Goal: Information Seeking & Learning: Learn about a topic

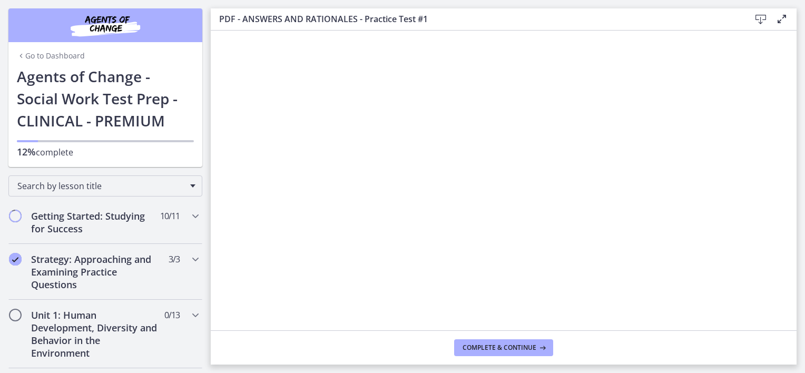
scroll to position [451, 0]
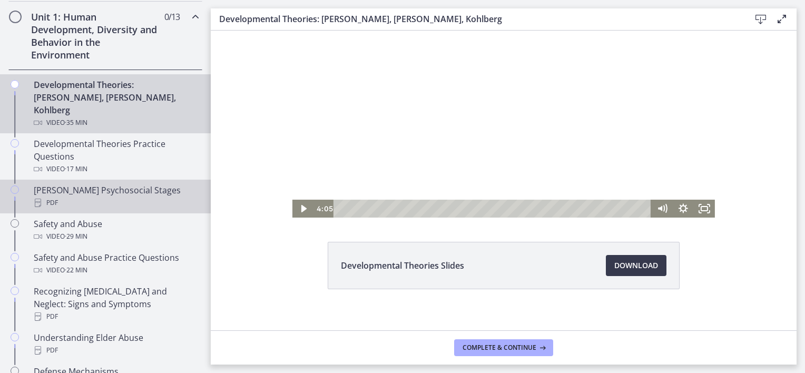
scroll to position [261, 0]
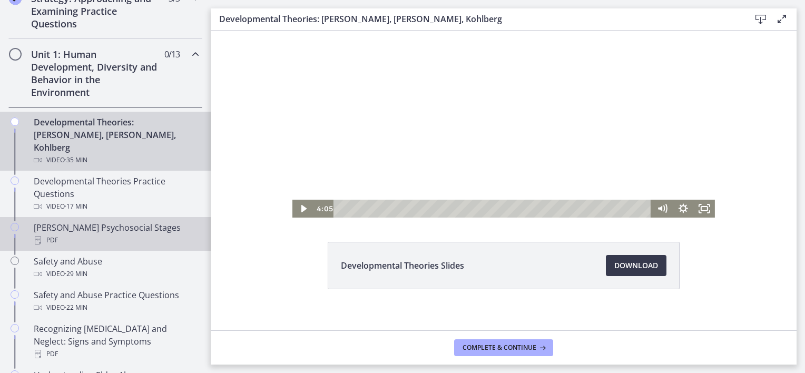
click at [138, 234] on div "PDF" at bounding box center [116, 240] width 164 height 13
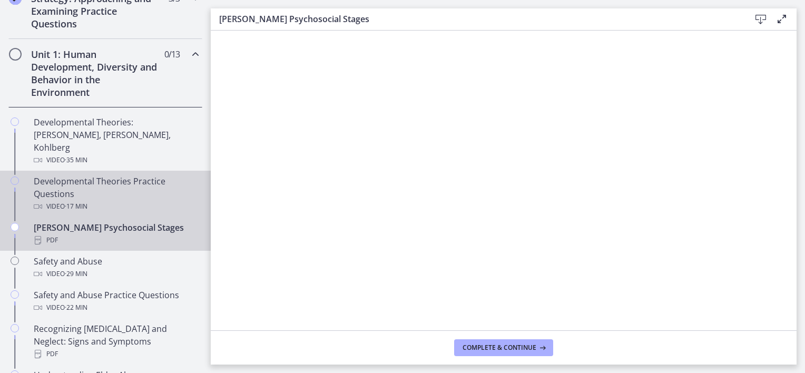
click at [136, 178] on div "Developmental Theories Practice Questions Video · 17 min" at bounding box center [116, 194] width 164 height 38
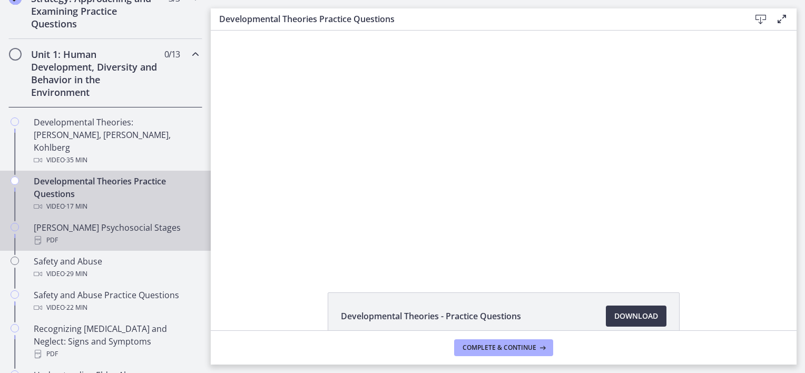
click at [125, 221] on div "[PERSON_NAME] Psychosocial Stages PDF" at bounding box center [116, 233] width 164 height 25
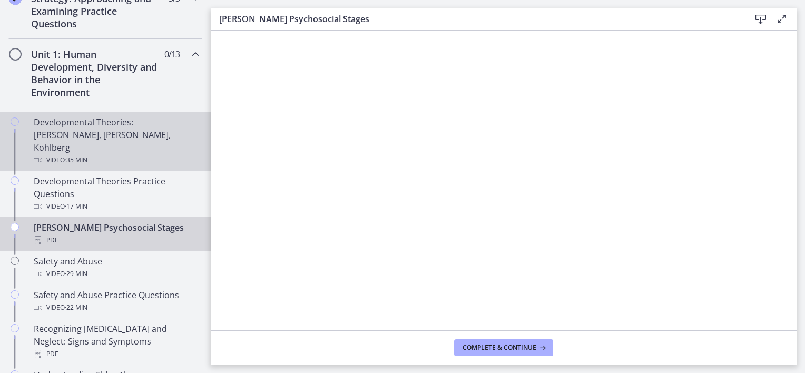
click at [124, 133] on div "Developmental Theories: [PERSON_NAME], [PERSON_NAME], Kohlberg Video · 35 min" at bounding box center [116, 141] width 164 height 51
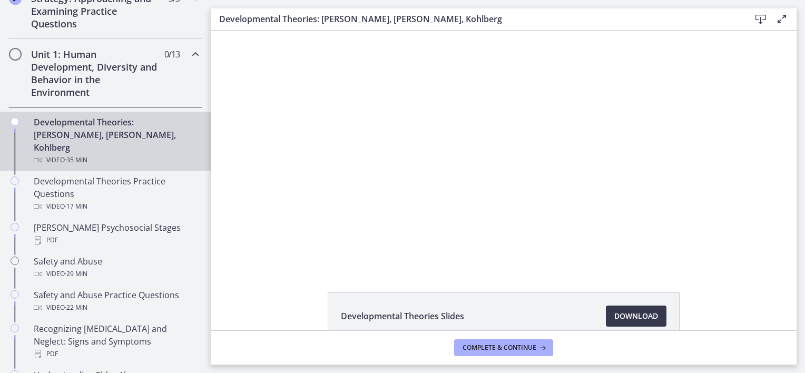
scroll to position [60, 0]
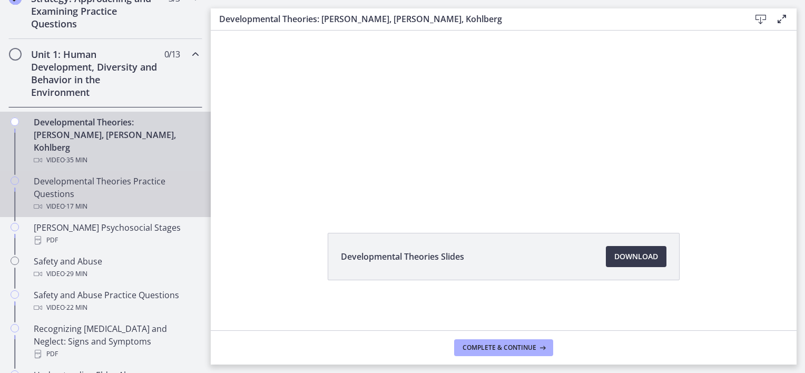
click at [113, 177] on div "Developmental Theories Practice Questions Video · 17 min" at bounding box center [116, 194] width 164 height 38
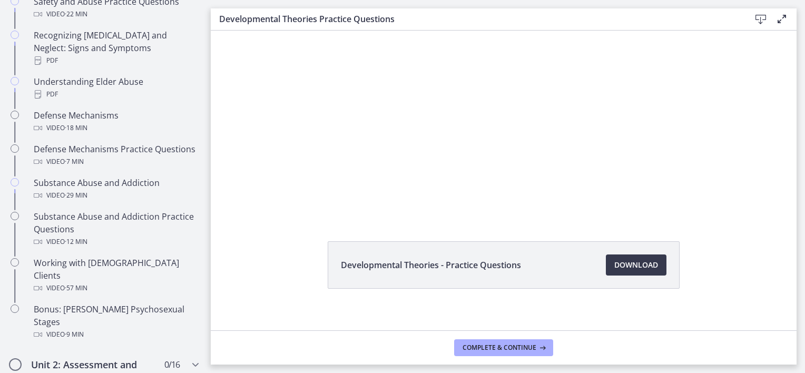
scroll to position [563, 0]
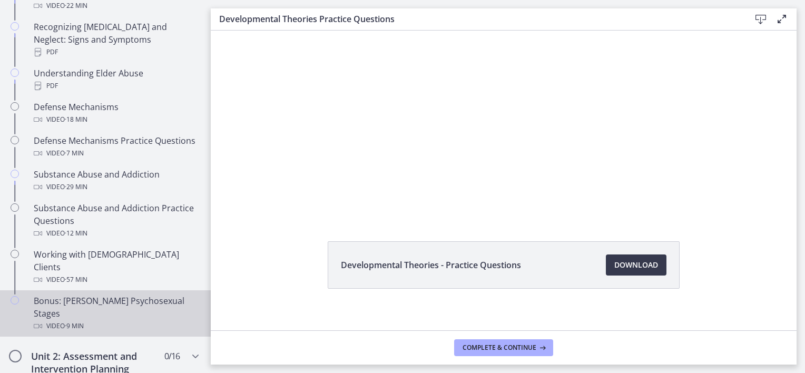
click at [105, 310] on link "Bonus: [PERSON_NAME] Psychosexual Stages Video · 9 min" at bounding box center [105, 313] width 211 height 46
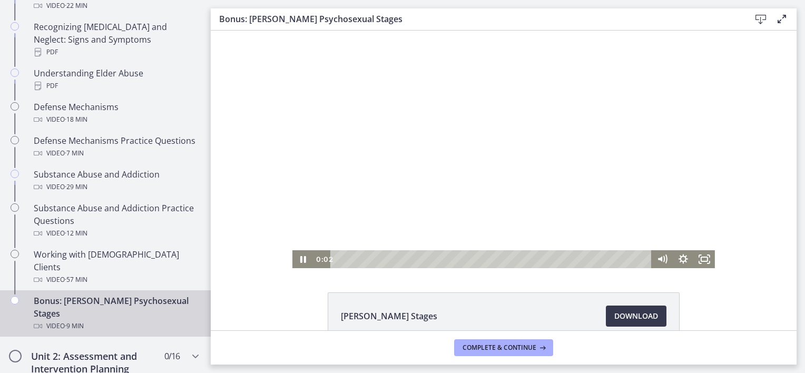
scroll to position [60, 0]
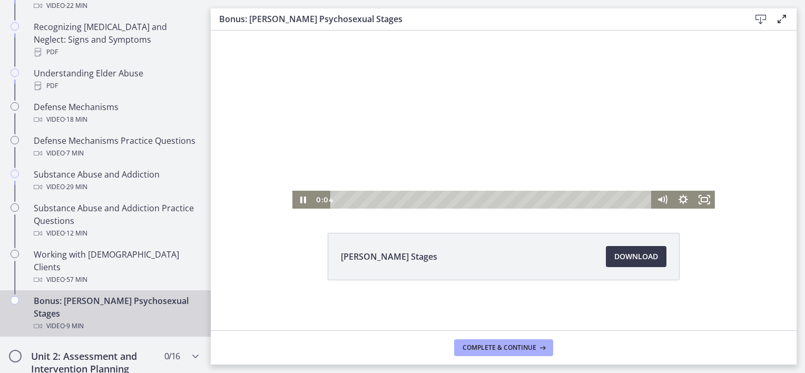
click at [348, 198] on div "Playbar" at bounding box center [492, 200] width 308 height 18
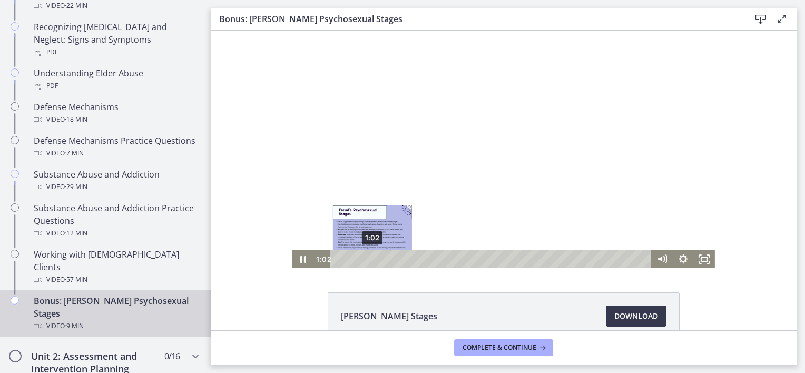
click at [368, 259] on div "1:02" at bounding box center [492, 259] width 308 height 18
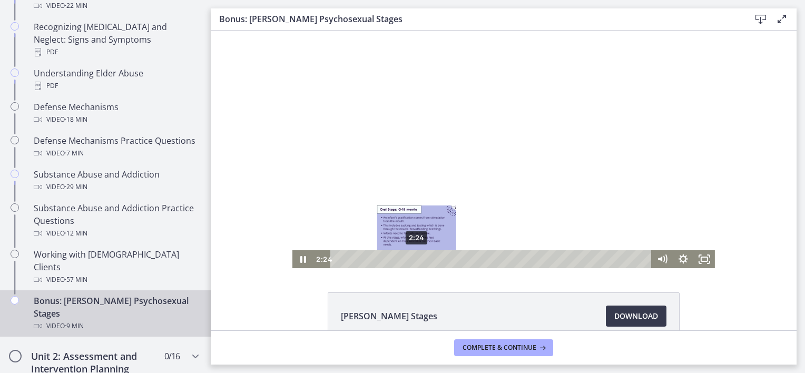
click at [413, 260] on div "2:24" at bounding box center [492, 259] width 308 height 18
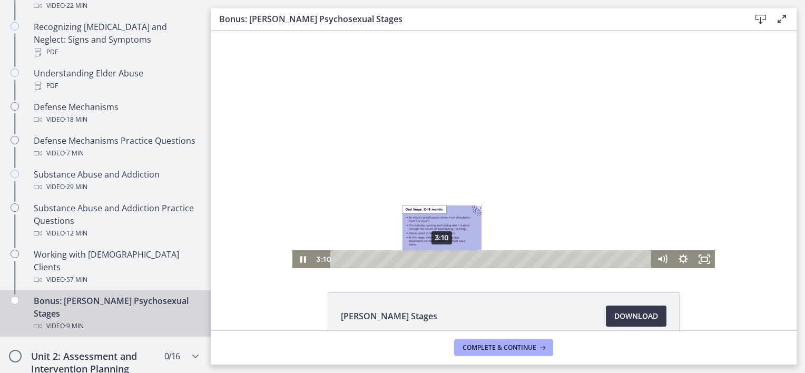
click at [438, 258] on div "3:10" at bounding box center [492, 259] width 308 height 18
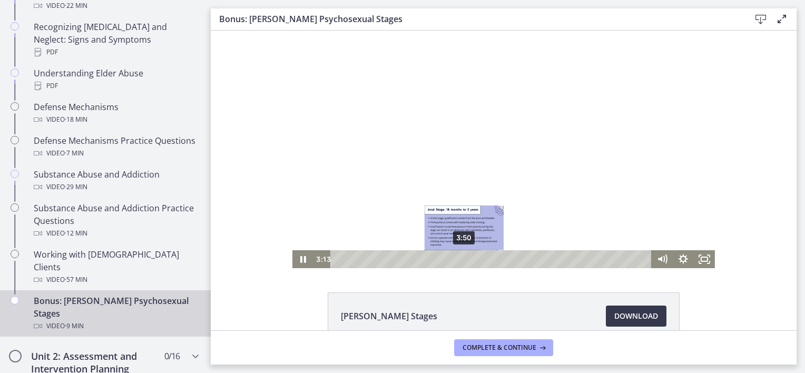
click at [459, 257] on div "3:50" at bounding box center [492, 259] width 308 height 18
click at [479, 257] on div "4:25" at bounding box center [492, 259] width 308 height 18
click at [452, 261] on div "3:34" at bounding box center [492, 259] width 308 height 18
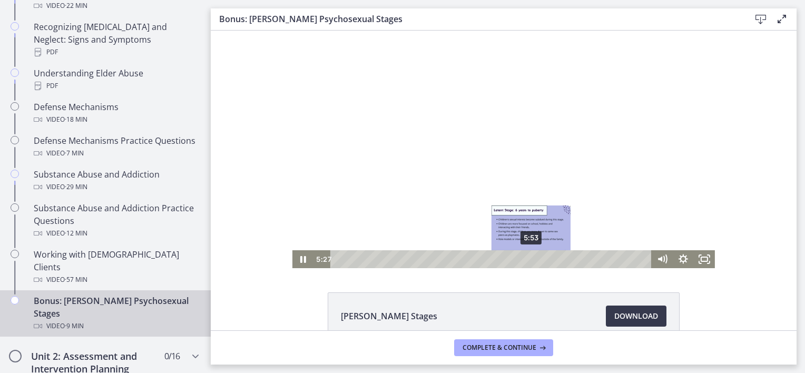
click at [531, 261] on div "5:53" at bounding box center [492, 259] width 308 height 18
click at [522, 258] on div "5:42" at bounding box center [492, 259] width 308 height 18
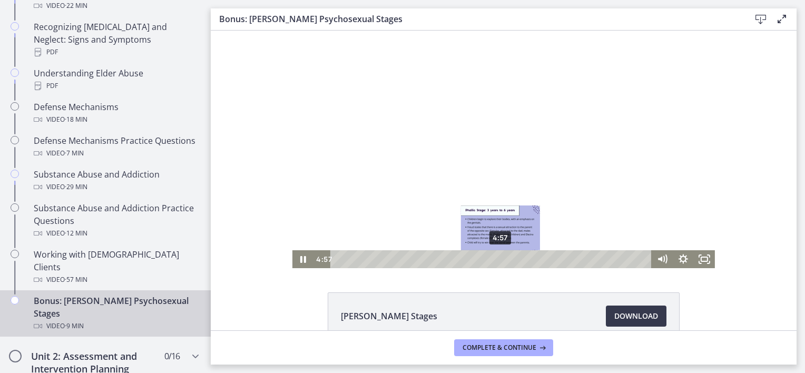
click at [497, 256] on div "4:57" at bounding box center [492, 259] width 308 height 18
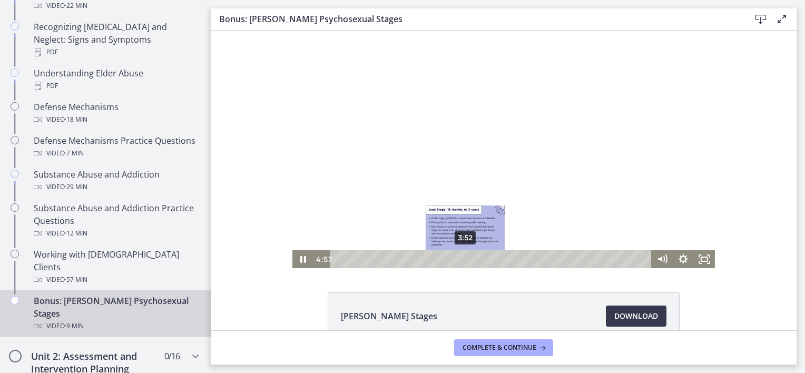
click at [460, 257] on div "3:52" at bounding box center [492, 259] width 308 height 18
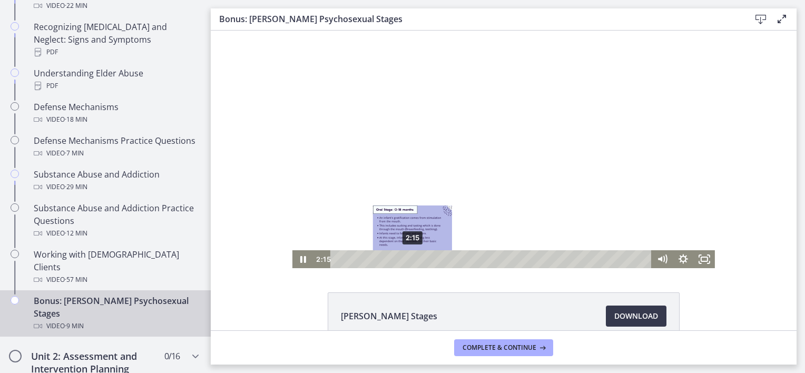
click at [408, 258] on div "2:15" at bounding box center [492, 259] width 308 height 18
click at [389, 259] on div "1:40" at bounding box center [492, 259] width 308 height 18
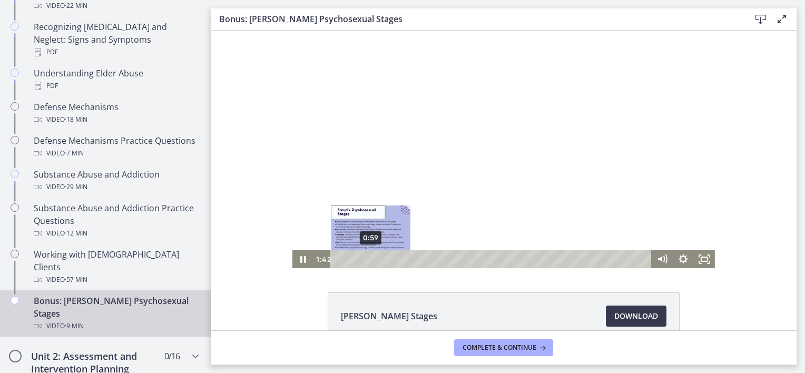
click at [367, 261] on div "0:59" at bounding box center [492, 259] width 308 height 18
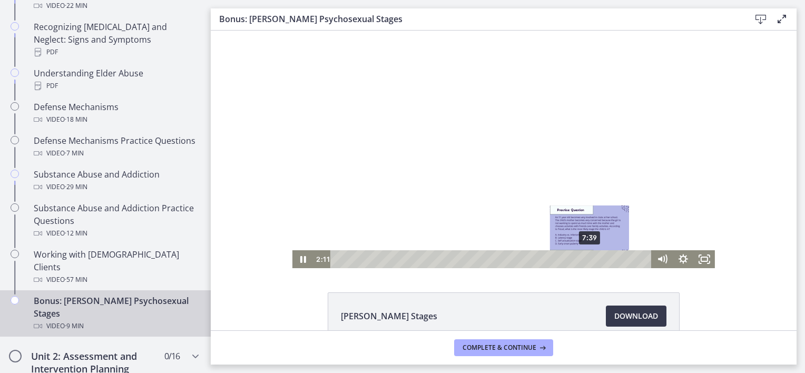
click at [593, 259] on div "7:39" at bounding box center [492, 259] width 308 height 18
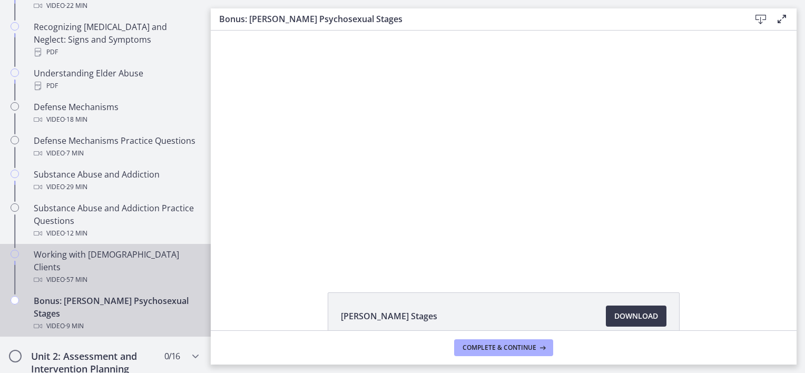
click at [156, 273] on div "Video · 57 min" at bounding box center [116, 279] width 164 height 13
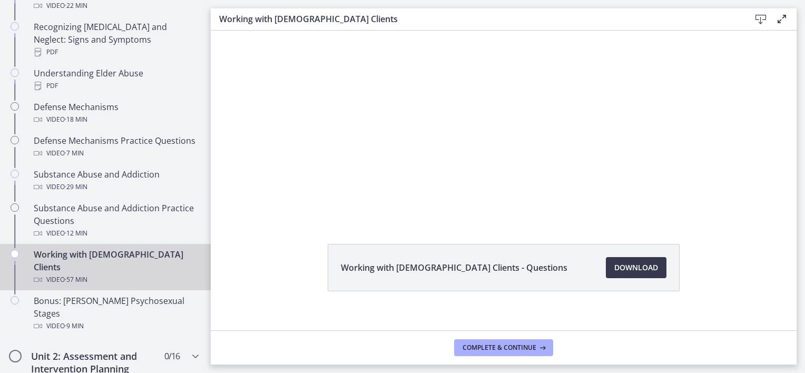
scroll to position [50, 0]
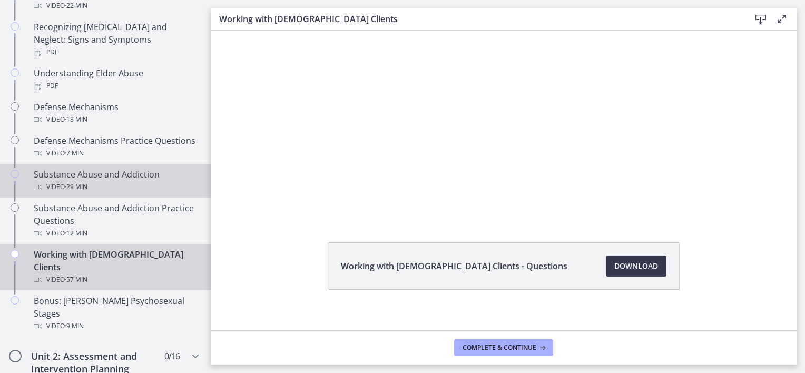
click at [136, 182] on div "Video · 29 min" at bounding box center [116, 187] width 164 height 13
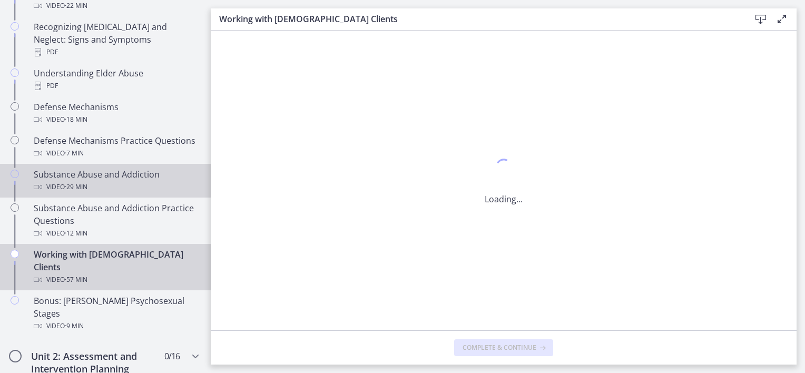
scroll to position [0, 0]
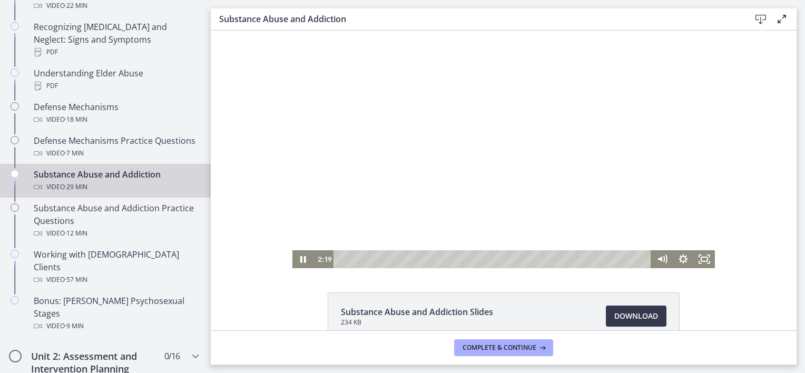
click at [362, 258] on div "Playbar" at bounding box center [493, 259] width 305 height 18
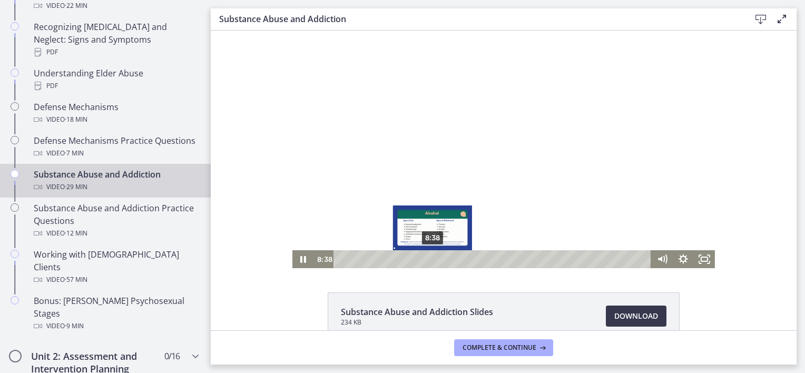
click at [429, 259] on div "8:38" at bounding box center [493, 259] width 305 height 18
click at [440, 259] on div "9:44" at bounding box center [493, 259] width 305 height 18
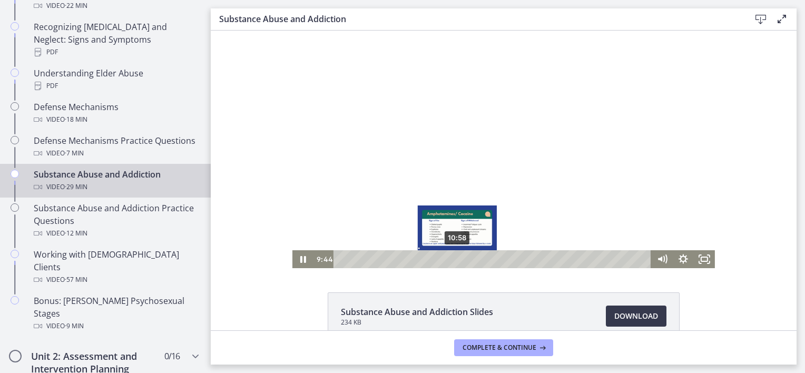
click at [456, 259] on div "10:58" at bounding box center [493, 259] width 305 height 18
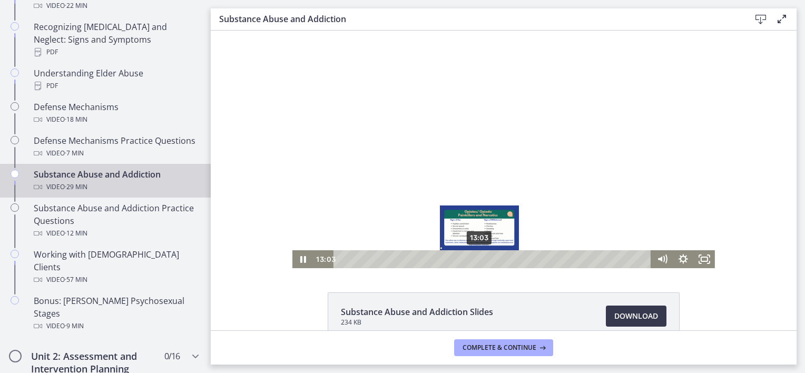
click at [476, 258] on div "13:03" at bounding box center [493, 259] width 305 height 18
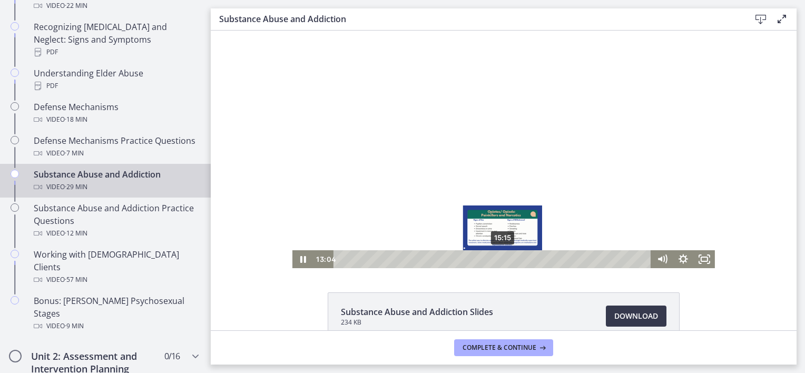
click at [499, 256] on div "15:15" at bounding box center [493, 259] width 305 height 18
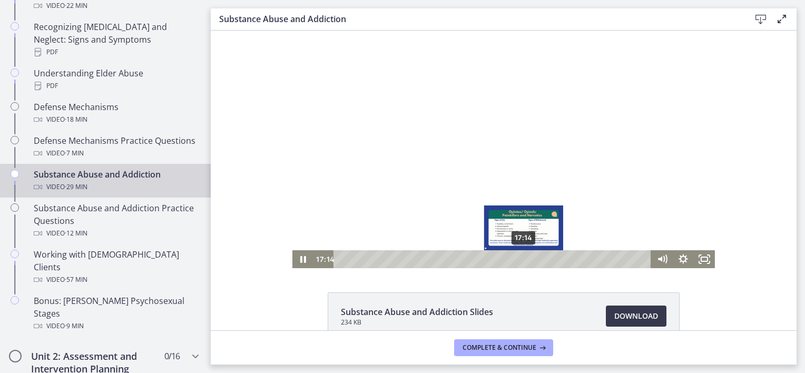
click at [520, 257] on div "17:14" at bounding box center [493, 259] width 305 height 18
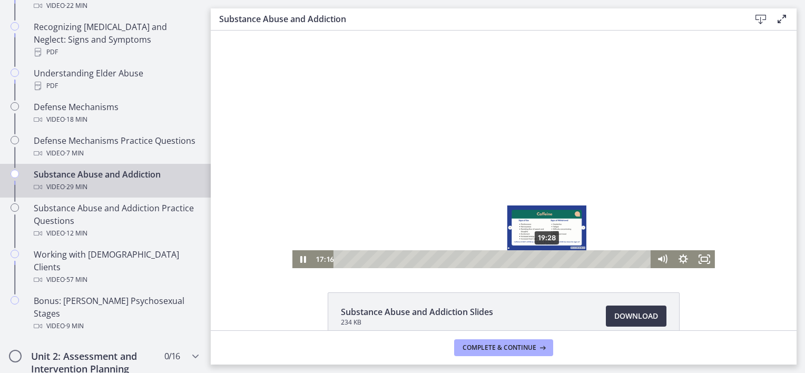
click at [545, 257] on div "19:28" at bounding box center [493, 259] width 305 height 18
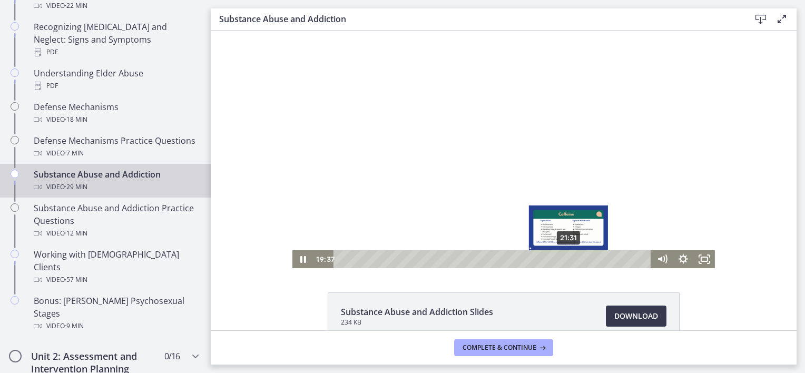
click at [565, 258] on div "21:31" at bounding box center [493, 259] width 305 height 18
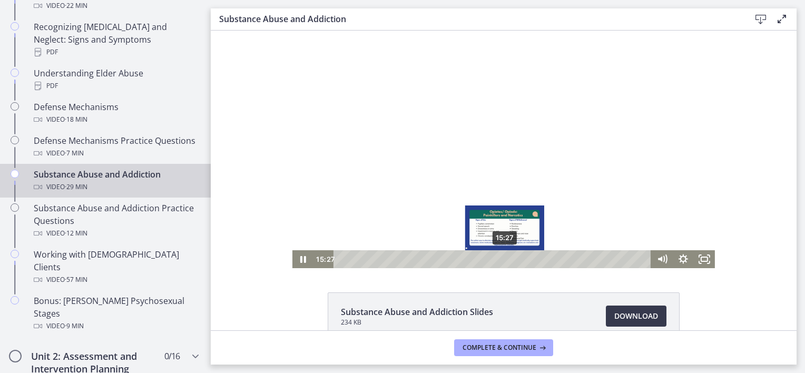
click at [501, 258] on div "15:27" at bounding box center [493, 259] width 305 height 18
click at [493, 259] on div "14:39" at bounding box center [493, 259] width 305 height 18
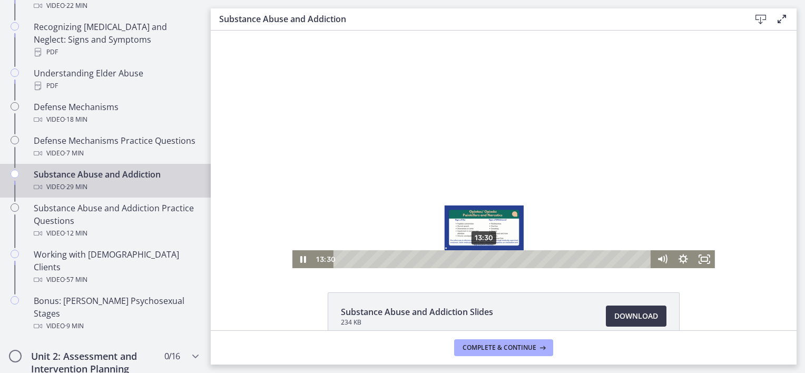
click at [480, 259] on div "13:30" at bounding box center [493, 259] width 305 height 18
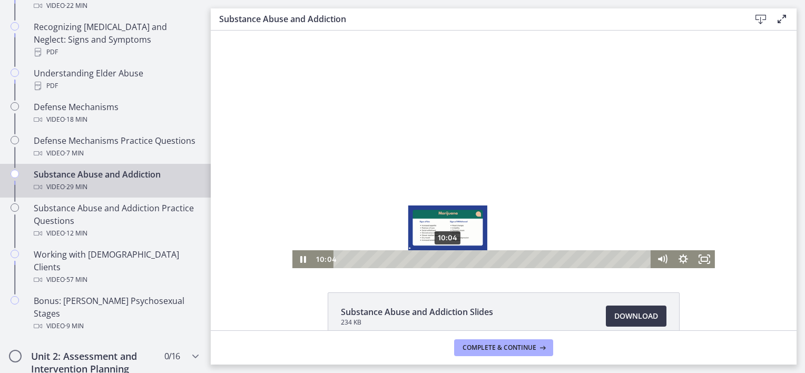
click at [444, 261] on div "10:04" at bounding box center [493, 259] width 305 height 18
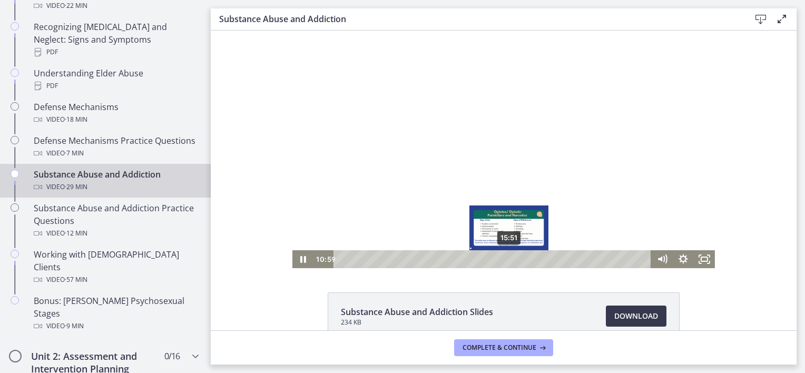
click at [505, 261] on div "15:51" at bounding box center [493, 259] width 305 height 18
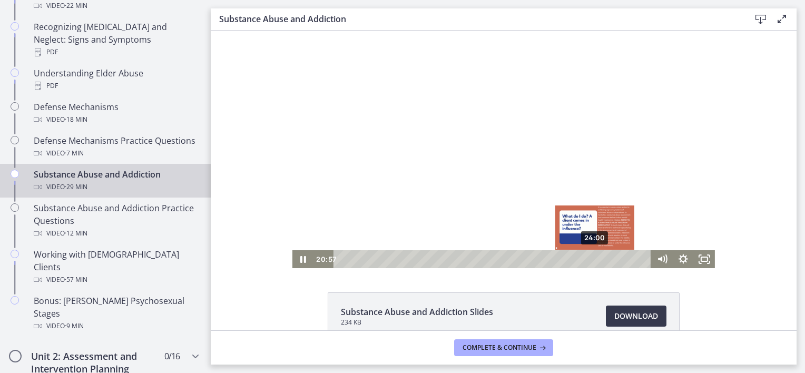
click at [592, 261] on div "24:00" at bounding box center [493, 259] width 305 height 18
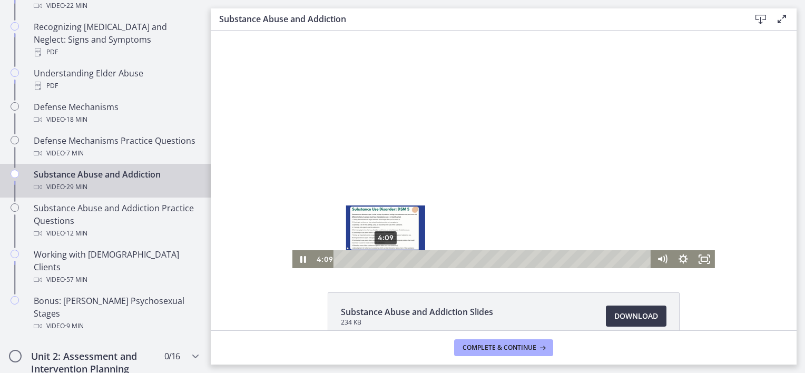
click at [381, 257] on div "4:09" at bounding box center [493, 259] width 305 height 18
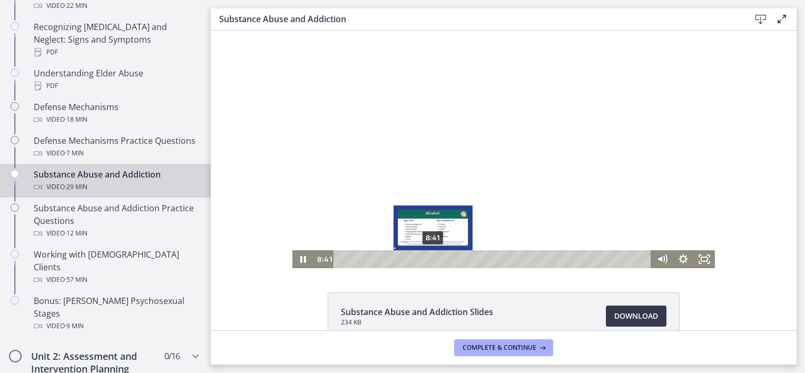
click at [429, 258] on div "8:41" at bounding box center [493, 259] width 305 height 18
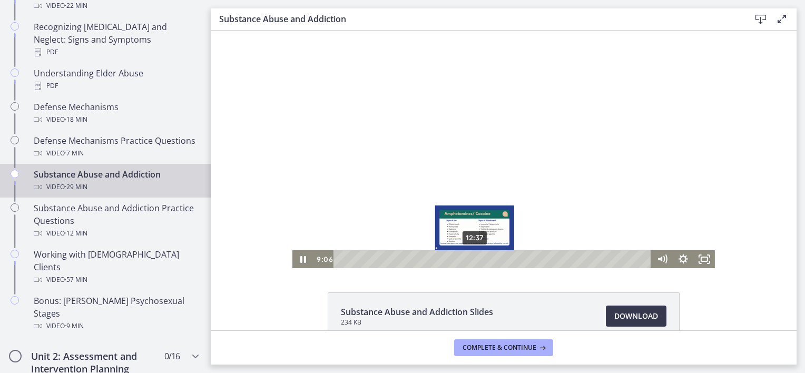
click at [468, 259] on div "12:37" at bounding box center [493, 259] width 305 height 18
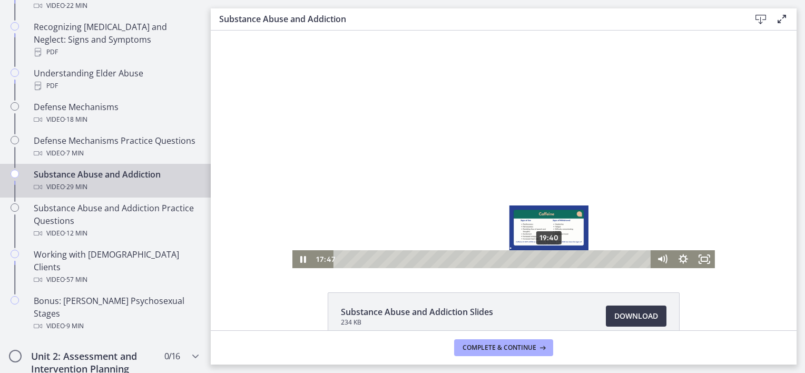
click at [546, 258] on div "19:40" at bounding box center [493, 259] width 305 height 18
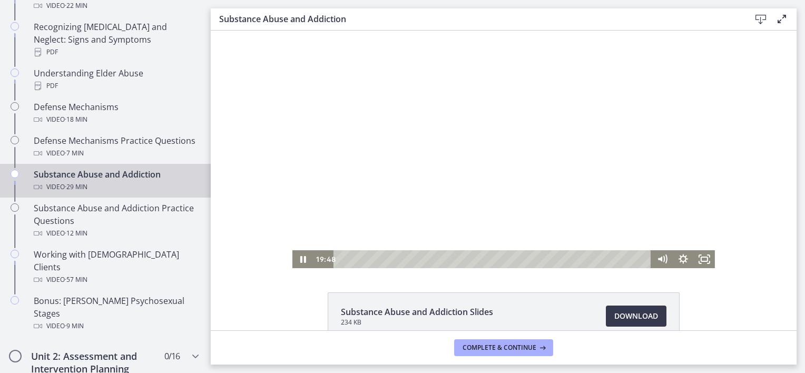
click at [595, 156] on div at bounding box center [503, 150] width 423 height 238
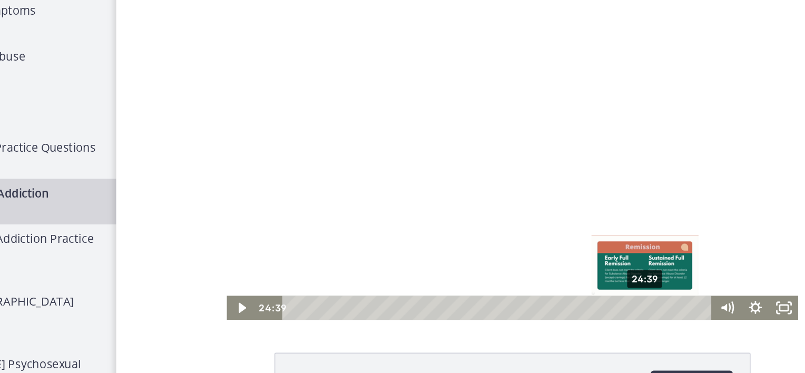
click at [504, 226] on div "24:39" at bounding box center [399, 228] width 305 height 18
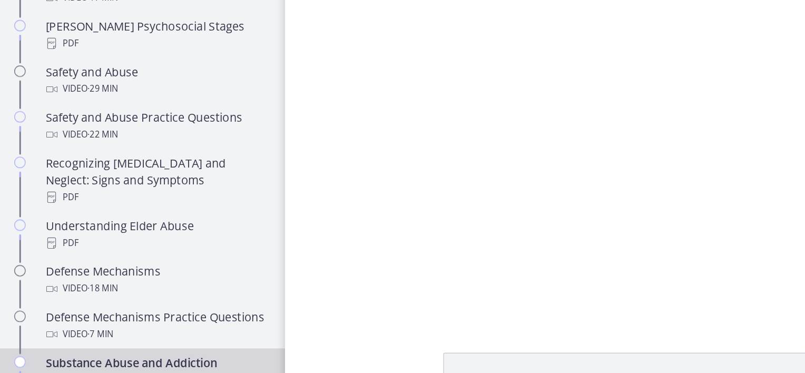
scroll to position [488, 0]
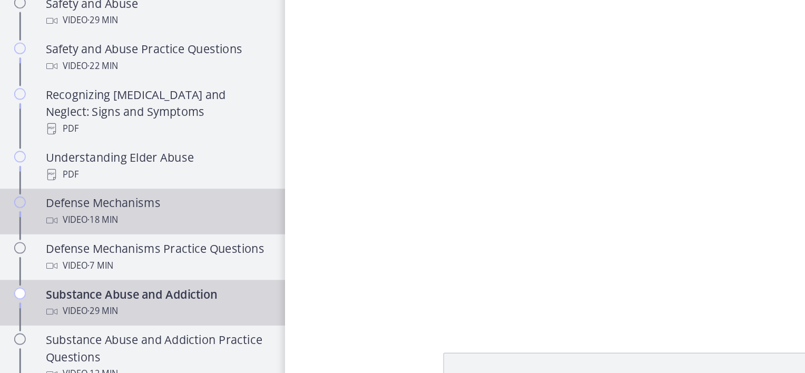
click at [100, 188] on div "Video · 18 min" at bounding box center [116, 194] width 164 height 13
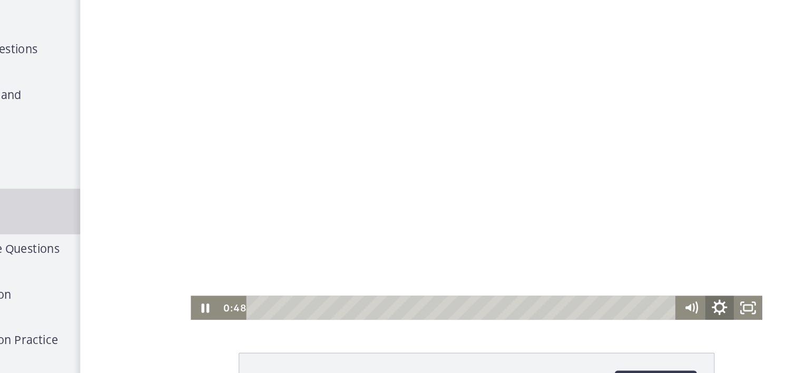
click at [547, 226] on icon "Show settings menu" at bounding box center [552, 228] width 25 height 22
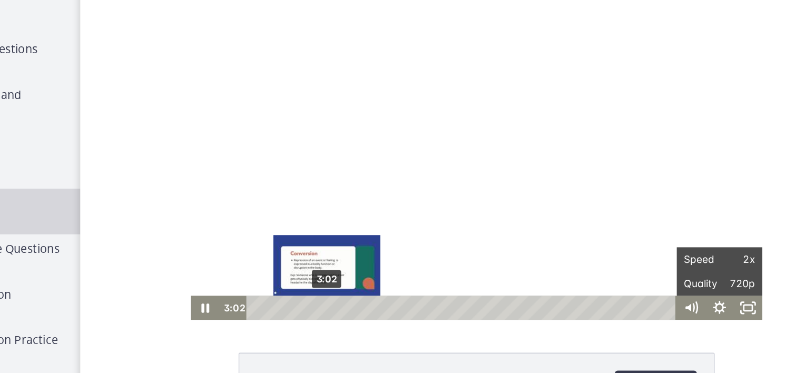
click at [259, 229] on div "3:02" at bounding box center [363, 228] width 305 height 18
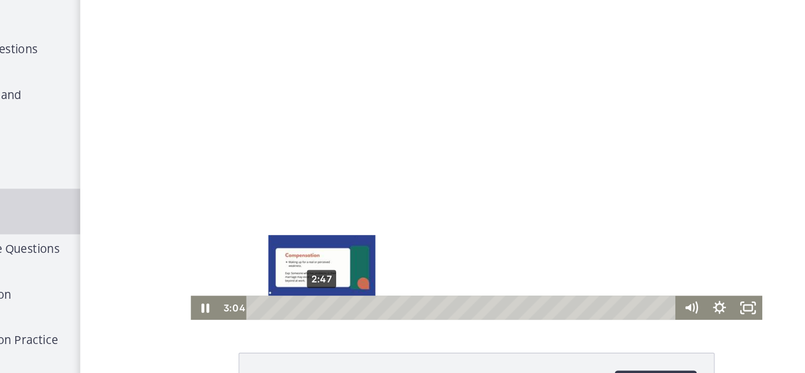
click at [251, 229] on div "2:47" at bounding box center [363, 228] width 305 height 18
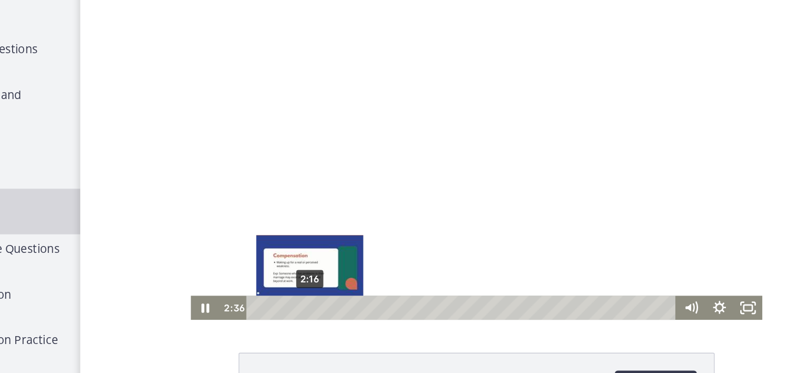
click at [245, 230] on div "2:16" at bounding box center [363, 228] width 305 height 18
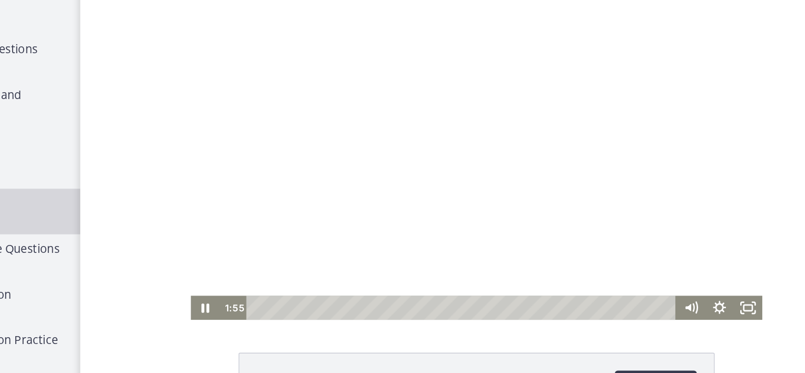
click at [340, 196] on div at bounding box center [373, 118] width 423 height 238
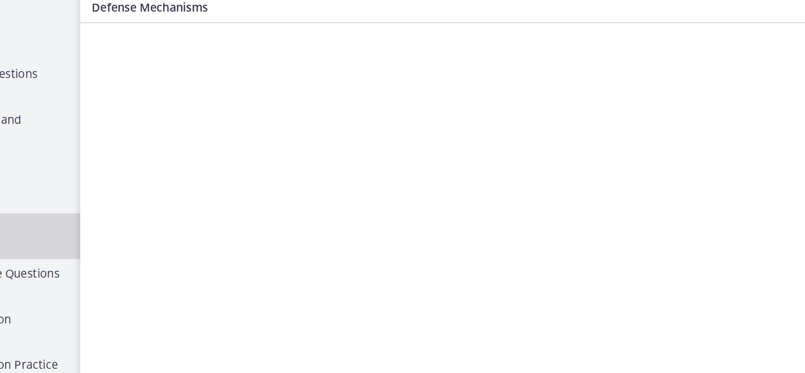
click at [600, 103] on div "Click for sound @keyframes VOLUME_SMALL_WAVE_FLASH { 0% { opacity: 0; } 33% { o…" at bounding box center [373, 142] width 586 height 238
